Goal: Check status: Check status

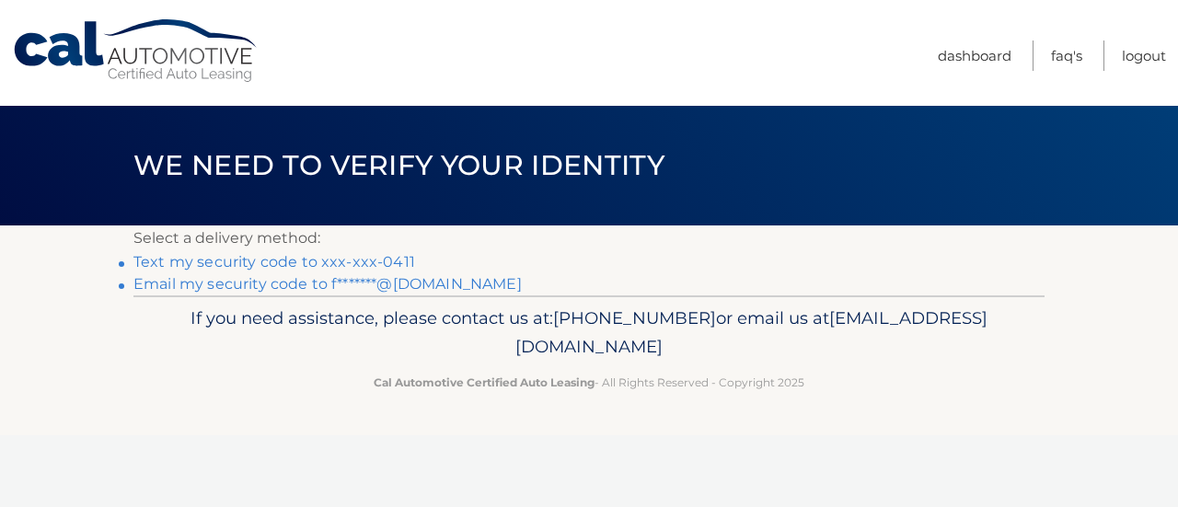
click at [355, 264] on link "Text my security code to xxx-xxx-0411" at bounding box center [274, 261] width 282 height 17
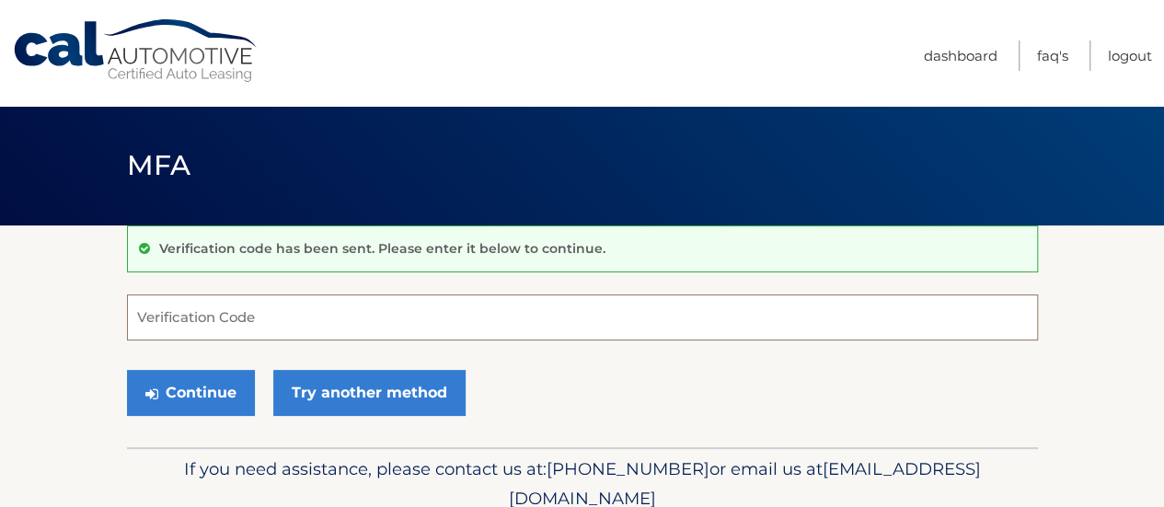
click at [320, 312] on input "Verification Code" at bounding box center [582, 317] width 911 height 46
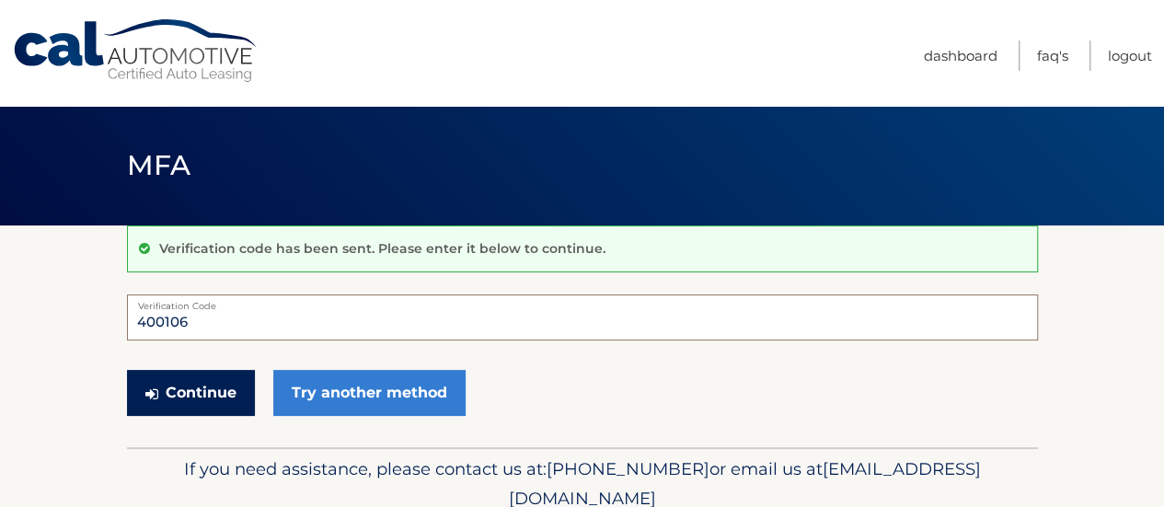
type input "400106"
click at [219, 389] on button "Continue" at bounding box center [191, 393] width 128 height 46
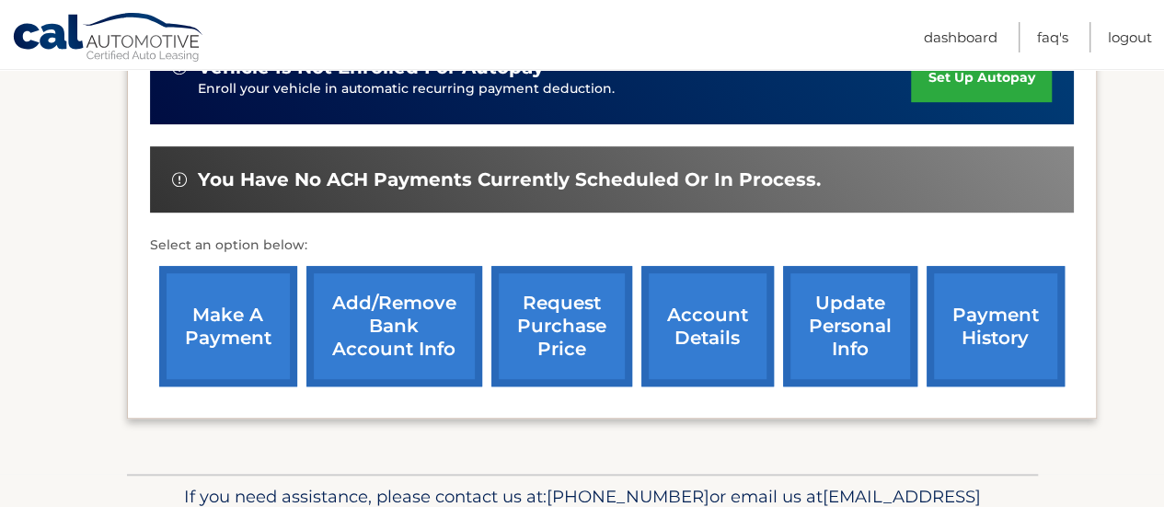
scroll to position [505, 0]
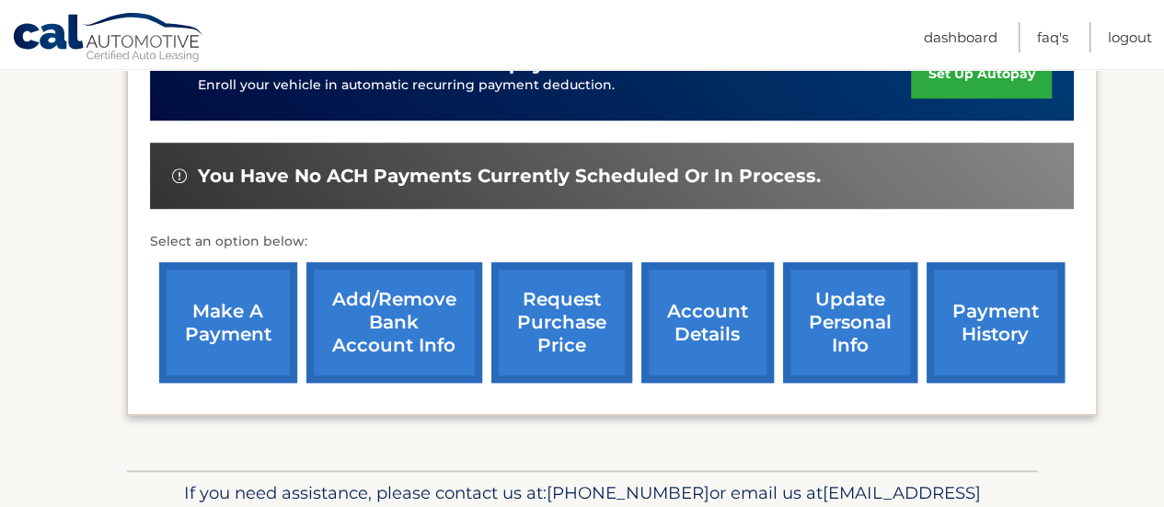
click at [959, 332] on link "payment history" at bounding box center [995, 322] width 138 height 121
